Goal: Download file/media

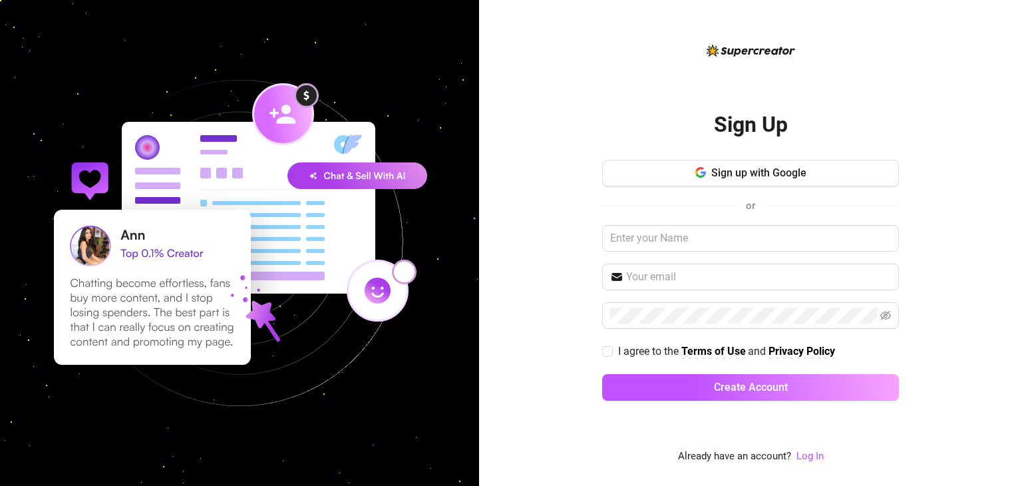
click at [761, 261] on div "Sign up with Google or I agree to the Terms of Use and Privacy Policy Create Ac…" at bounding box center [750, 286] width 297 height 253
click at [763, 267] on span at bounding box center [750, 277] width 297 height 27
click at [811, 445] on div "Sign Up Sign up with Google or I agree to the Terms of Use and Privacy Policy C…" at bounding box center [750, 254] width 297 height 422
click at [804, 455] on link "Log In" at bounding box center [810, 456] width 27 height 12
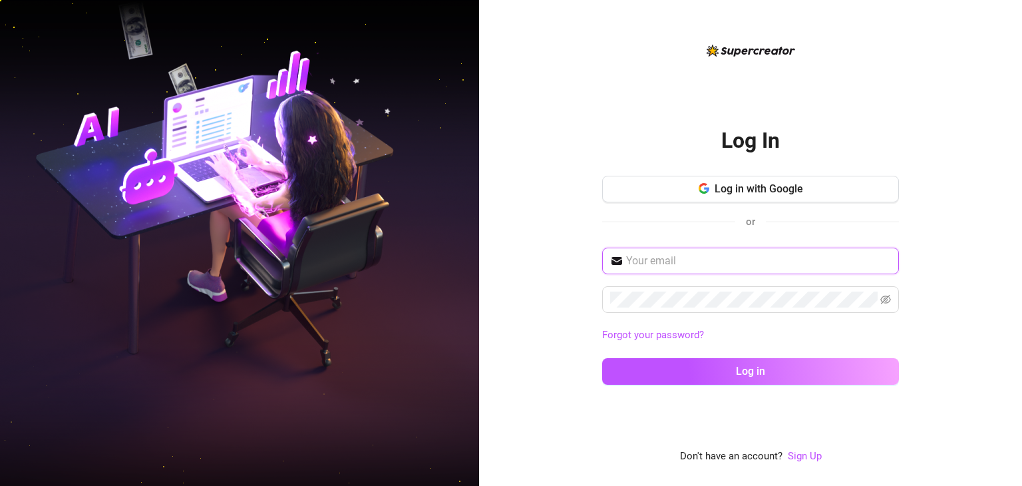
click at [730, 257] on input "text" at bounding box center [758, 261] width 265 height 16
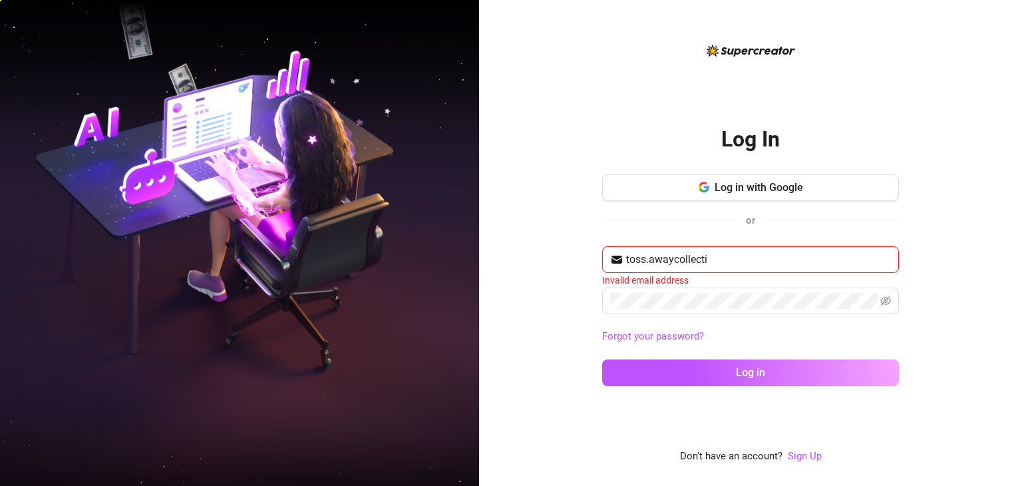
type input "toss.awaycollecti"
click at [758, 198] on button "Log in with Google" at bounding box center [750, 187] width 297 height 27
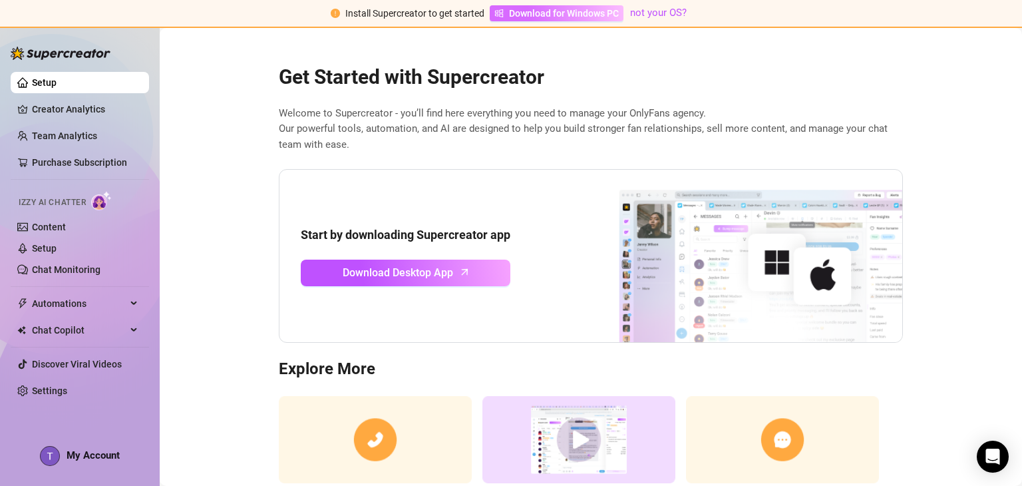
click at [538, 17] on span "Download for Windows PC" at bounding box center [564, 13] width 110 height 15
click at [638, 174] on img at bounding box center [736, 256] width 333 height 173
drag, startPoint x: 615, startPoint y: 227, endPoint x: 533, endPoint y: 107, distance: 146.0
click at [533, 107] on span "Welcome to Supercreator - you’ll find here everything you need to manage your O…" at bounding box center [591, 129] width 624 height 47
drag, startPoint x: 469, startPoint y: 276, endPoint x: 652, endPoint y: 116, distance: 243.0
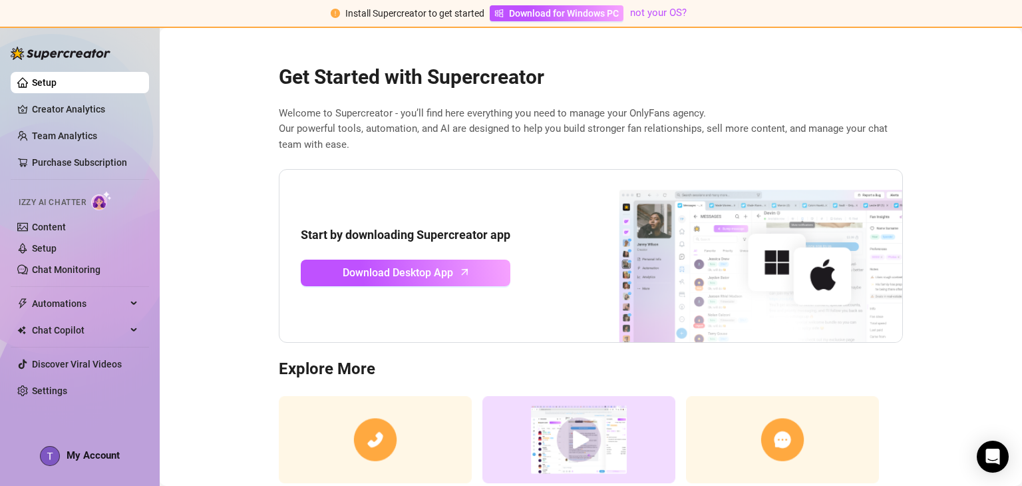
click at [652, 116] on span "Welcome to Supercreator - you’ll find here everything you need to manage your O…" at bounding box center [591, 129] width 624 height 47
drag, startPoint x: 418, startPoint y: 146, endPoint x: 423, endPoint y: 161, distance: 15.4
click at [418, 146] on span "Welcome to Supercreator - you’ll find here everything you need to manage your O…" at bounding box center [591, 129] width 624 height 47
